Goal: Information Seeking & Learning: Learn about a topic

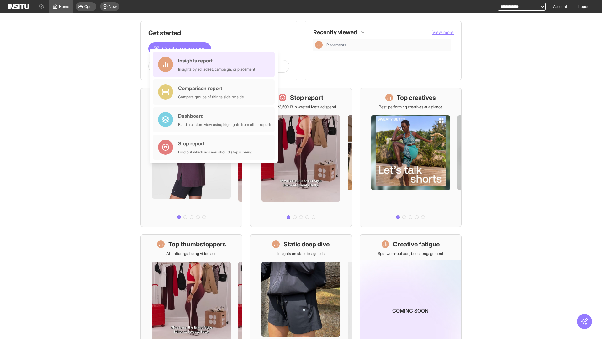
click at [216, 64] on div "Insights report Insights by ad, adset, campaign, or placement" at bounding box center [216, 64] width 77 height 15
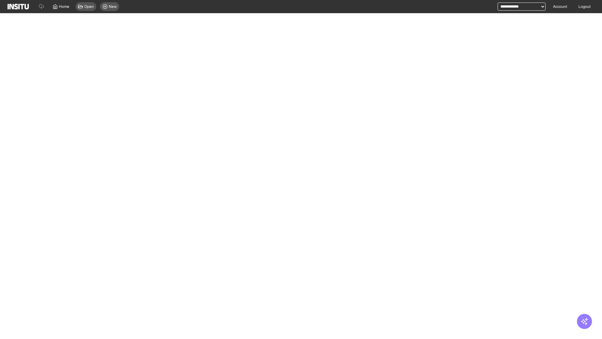
select select "**"
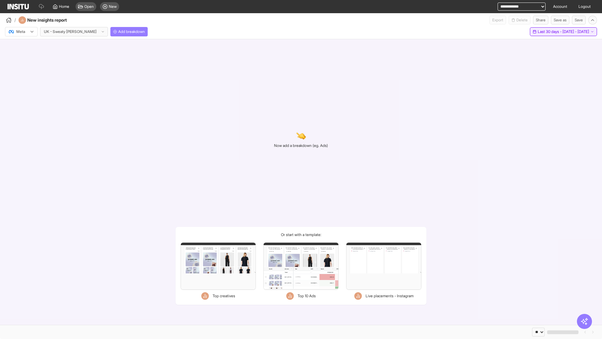
click at [551, 32] on span "Last 30 days - [DATE] - [DATE]" at bounding box center [563, 31] width 51 height 5
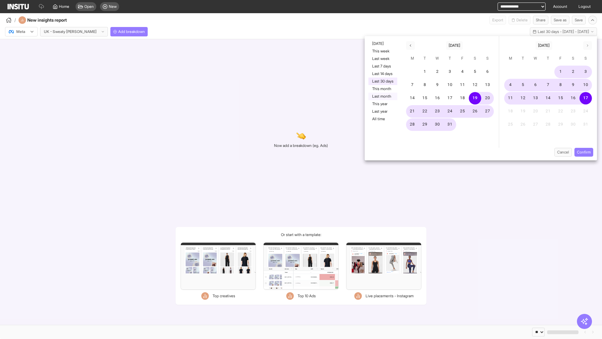
click at [383, 96] on button "Last month" at bounding box center [383, 97] width 29 height 8
